Goal: Information Seeking & Learning: Check status

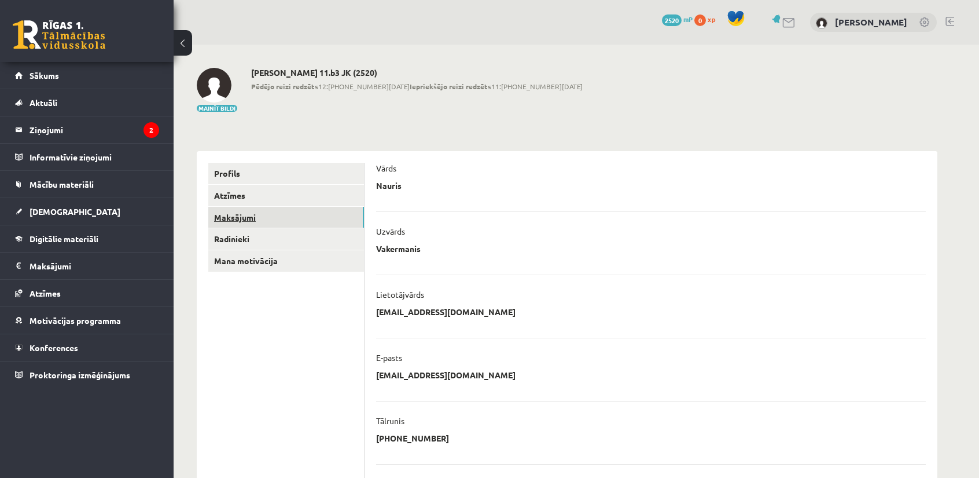
click at [248, 218] on link "Maksājumi" at bounding box center [286, 217] width 156 height 21
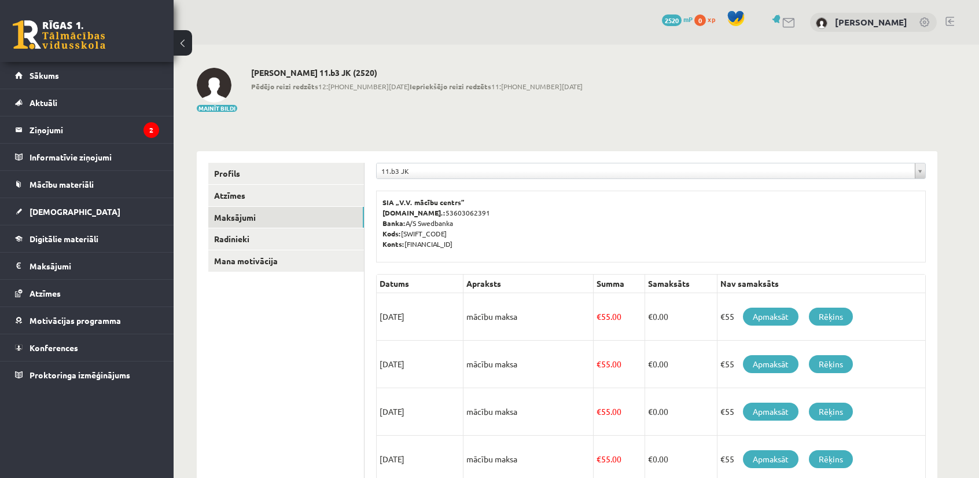
click at [952, 23] on link at bounding box center [950, 21] width 9 height 9
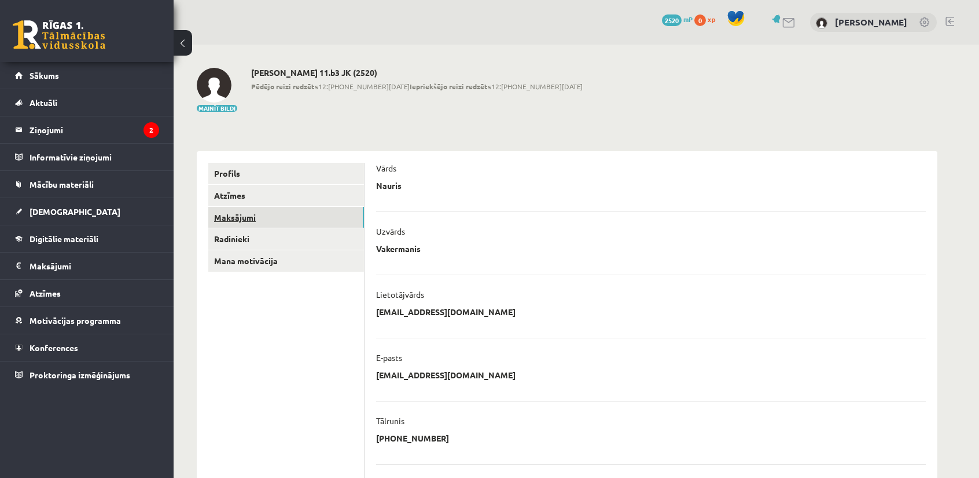
click at [239, 211] on link "Maksājumi" at bounding box center [286, 217] width 156 height 21
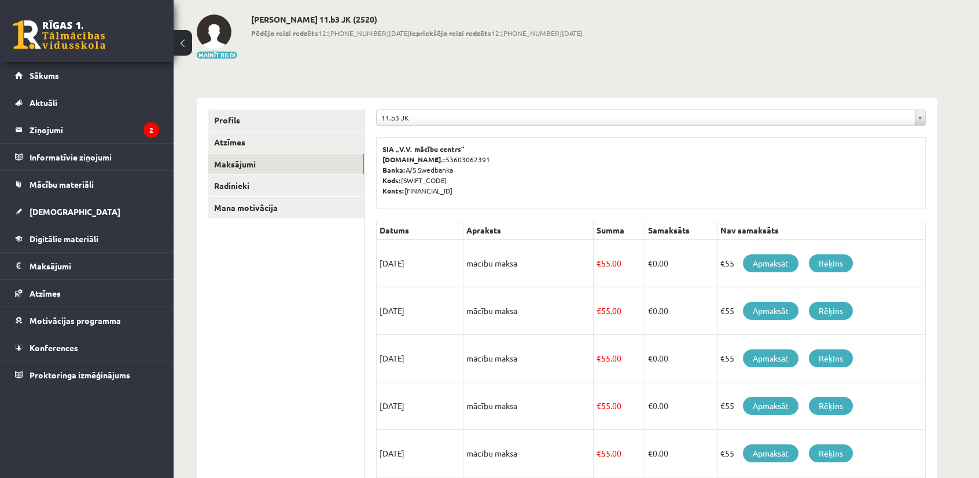
scroll to position [58, 0]
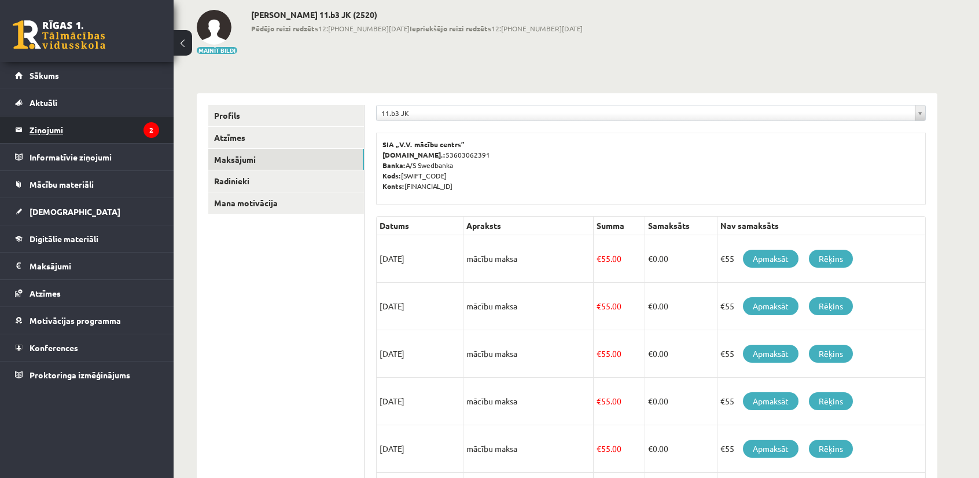
click at [55, 126] on legend "Ziņojumi 2" at bounding box center [95, 129] width 130 height 27
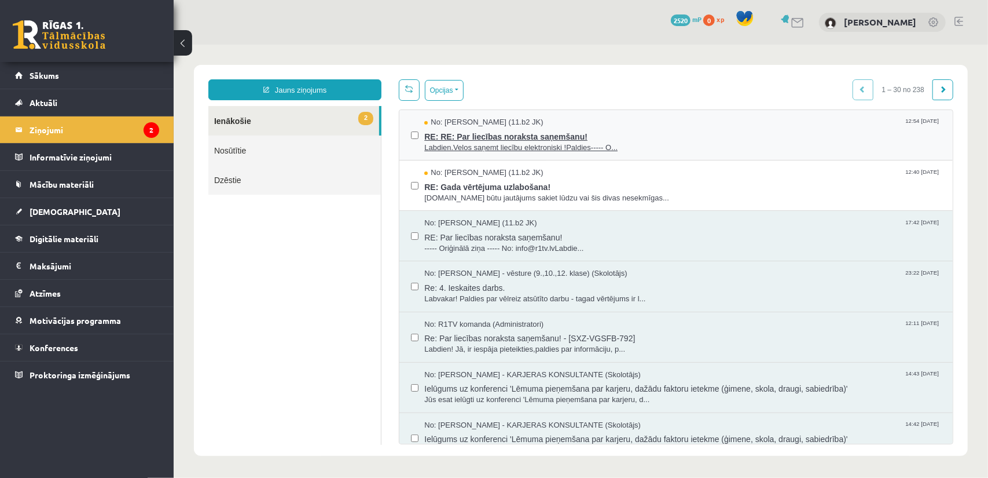
click at [487, 131] on span "RE: RE: Par liecības noraksta saņemšanu!" at bounding box center [682, 134] width 517 height 14
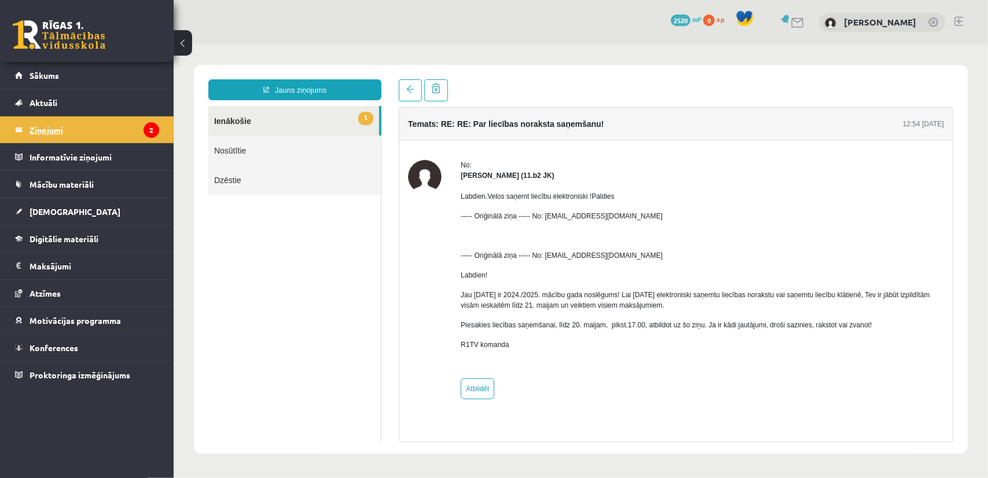
click at [56, 133] on legend "Ziņojumi 2" at bounding box center [95, 129] width 130 height 27
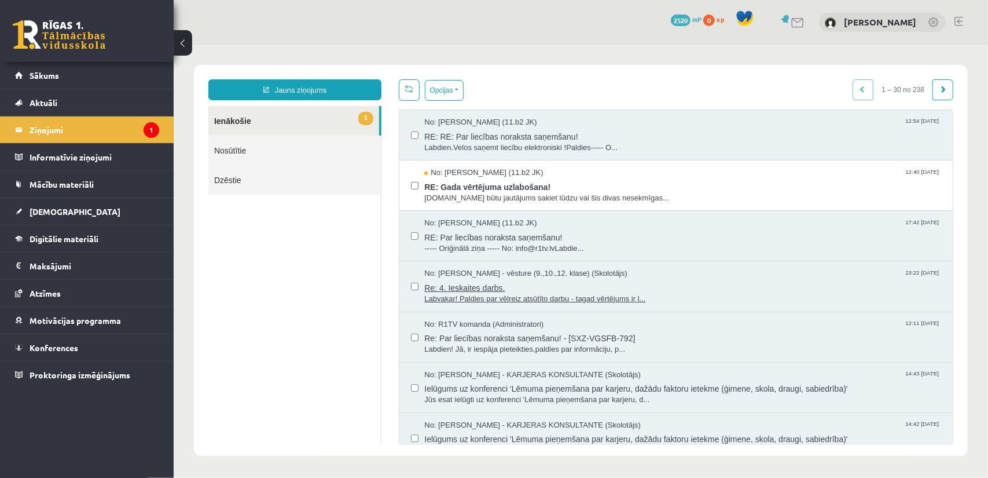
click at [486, 288] on span "Re: 4. Ieskaites darbs." at bounding box center [682, 285] width 517 height 14
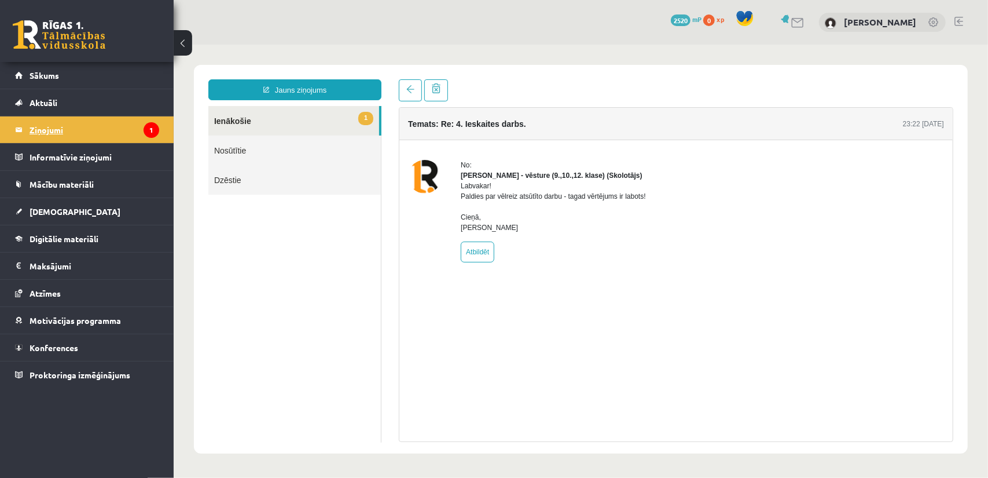
click at [56, 124] on legend "Ziņojumi 1" at bounding box center [95, 129] width 130 height 27
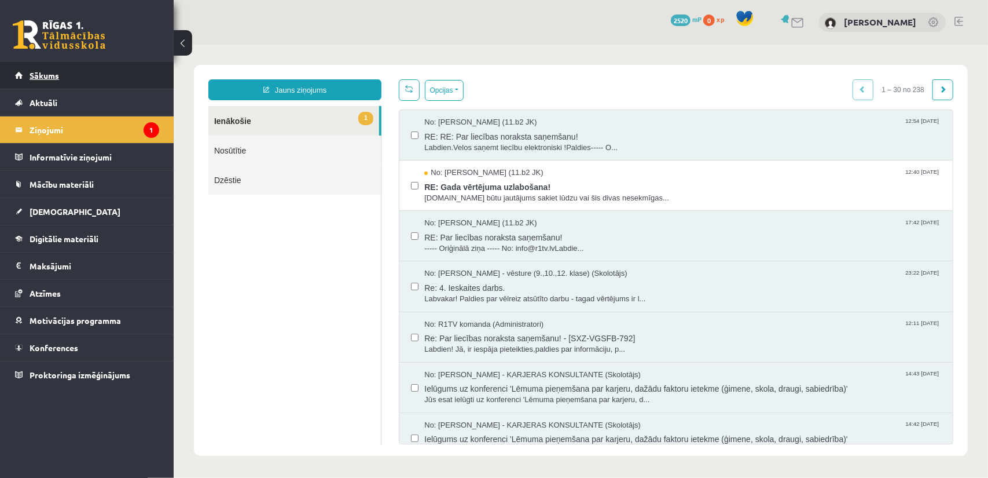
click at [33, 78] on span "Sākums" at bounding box center [45, 75] width 30 height 10
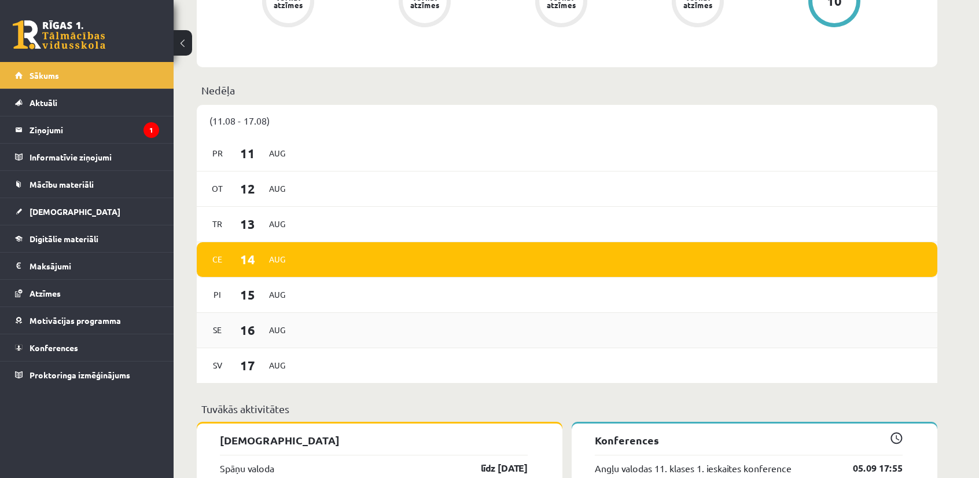
scroll to position [496, 0]
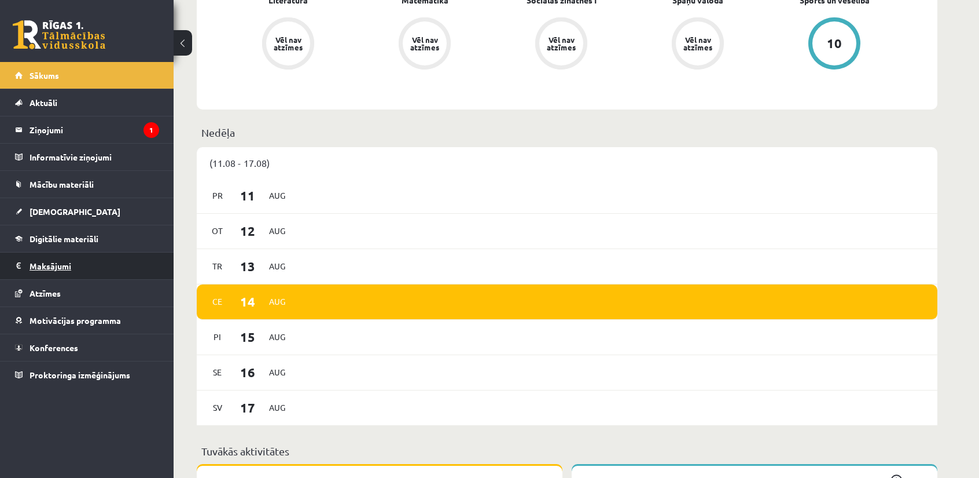
click at [56, 259] on legend "Maksājumi 0" at bounding box center [95, 265] width 130 height 27
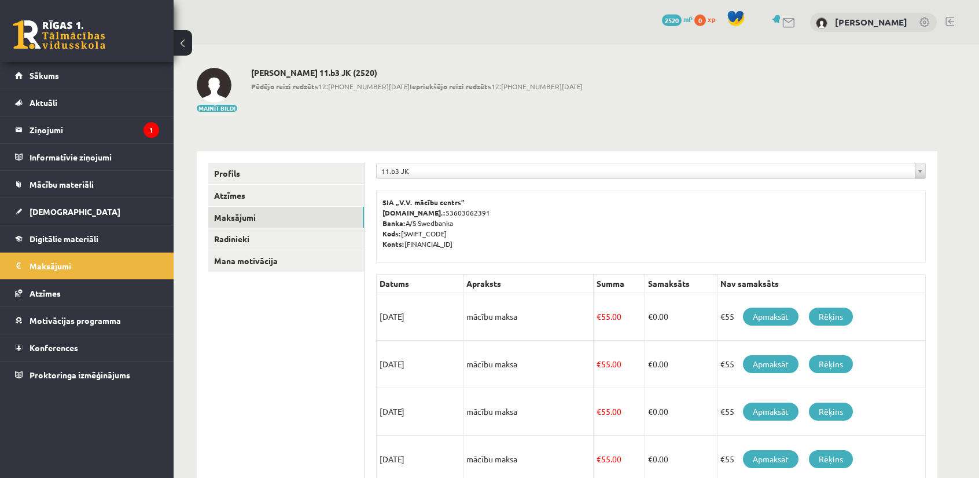
click at [952, 22] on link at bounding box center [950, 21] width 9 height 9
